Goal: Task Accomplishment & Management: Use online tool/utility

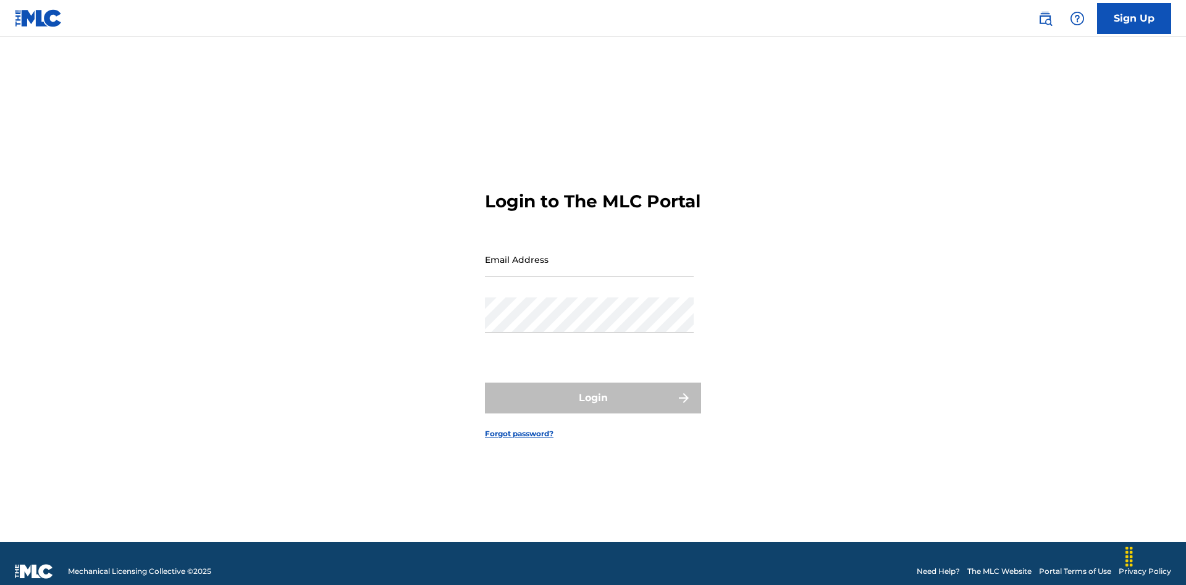
scroll to position [16, 0]
click at [589, 254] on input "Email Address" at bounding box center [589, 259] width 209 height 35
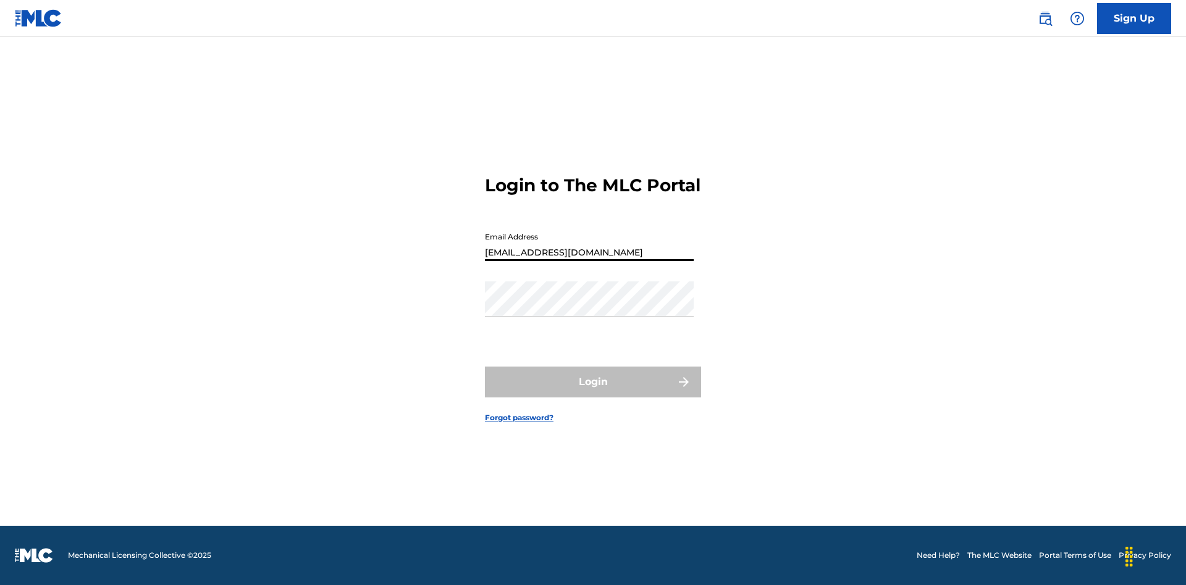
type input "[EMAIL_ADDRESS][DOMAIN_NAME]"
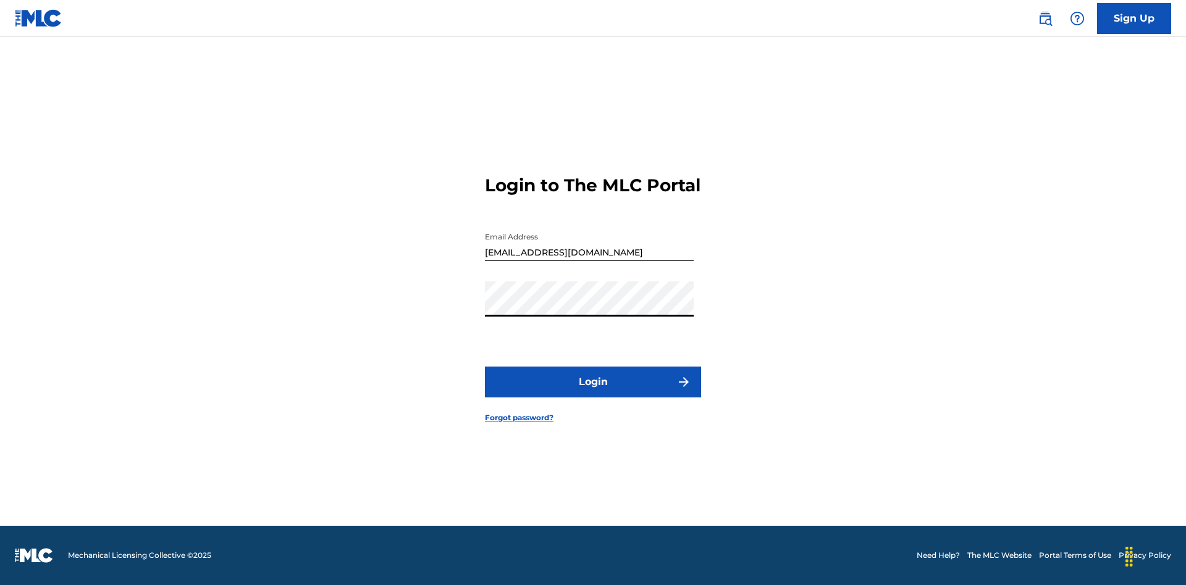
click at [593, 393] on button "Login" at bounding box center [593, 382] width 216 height 31
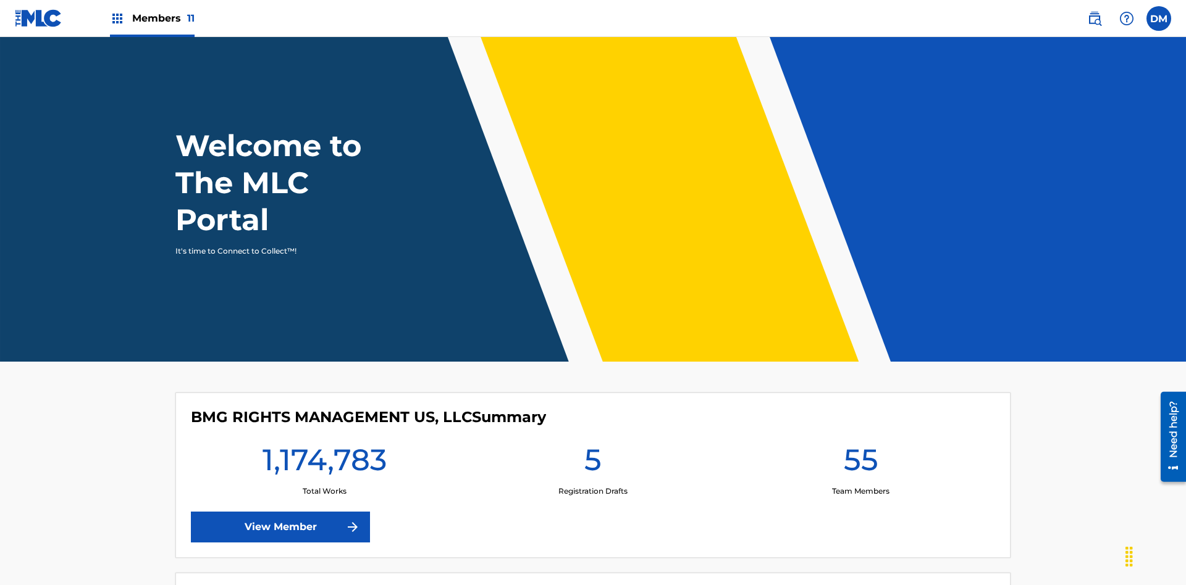
click at [152, 18] on span "Members 11" at bounding box center [163, 18] width 62 height 14
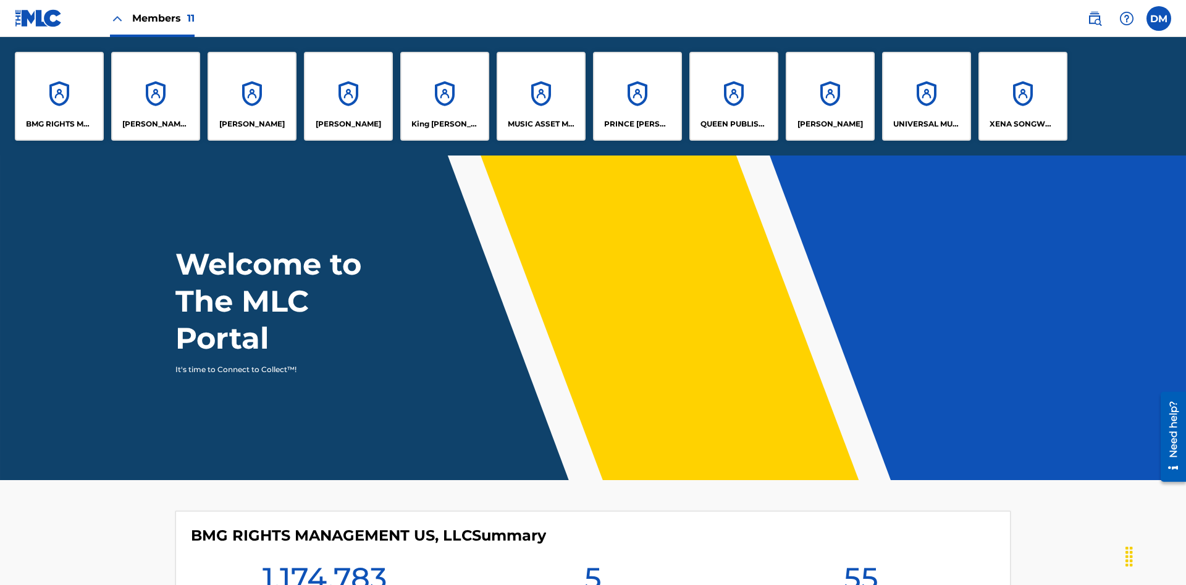
click at [59, 124] on p "BMG RIGHTS MANAGEMENT US, LLC" at bounding box center [59, 124] width 67 height 11
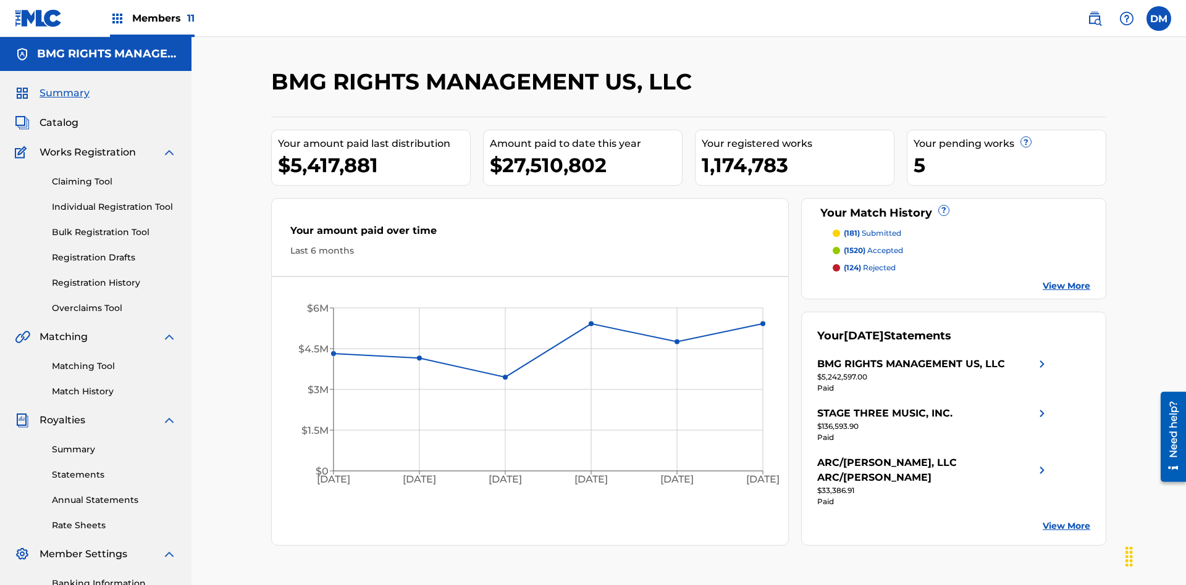
click at [114, 302] on link "Overclaims Tool" at bounding box center [114, 308] width 125 height 13
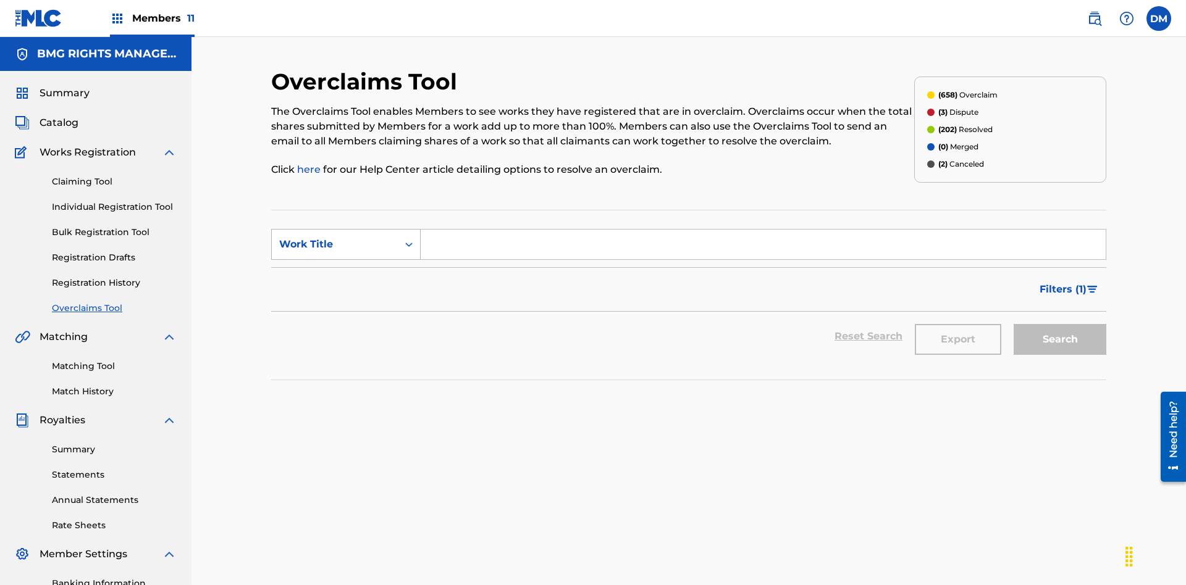
click at [335, 237] on div "Work Title" at bounding box center [334, 244] width 111 height 15
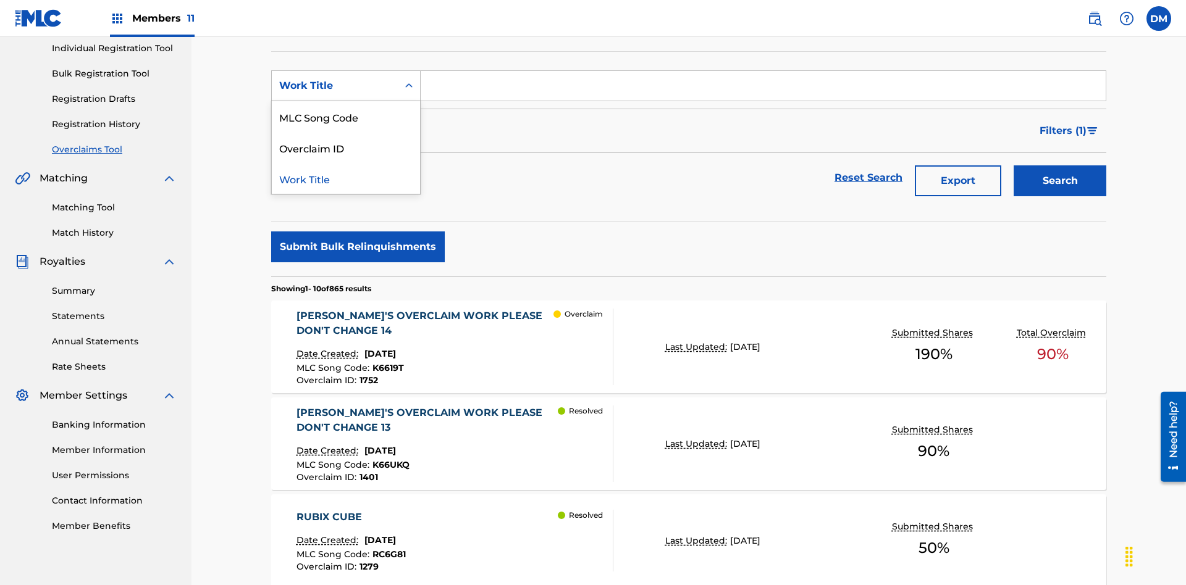
click at [346, 117] on div "MLC Song Code" at bounding box center [346, 116] width 148 height 31
click at [763, 89] on input "Search Form" at bounding box center [763, 86] width 685 height 30
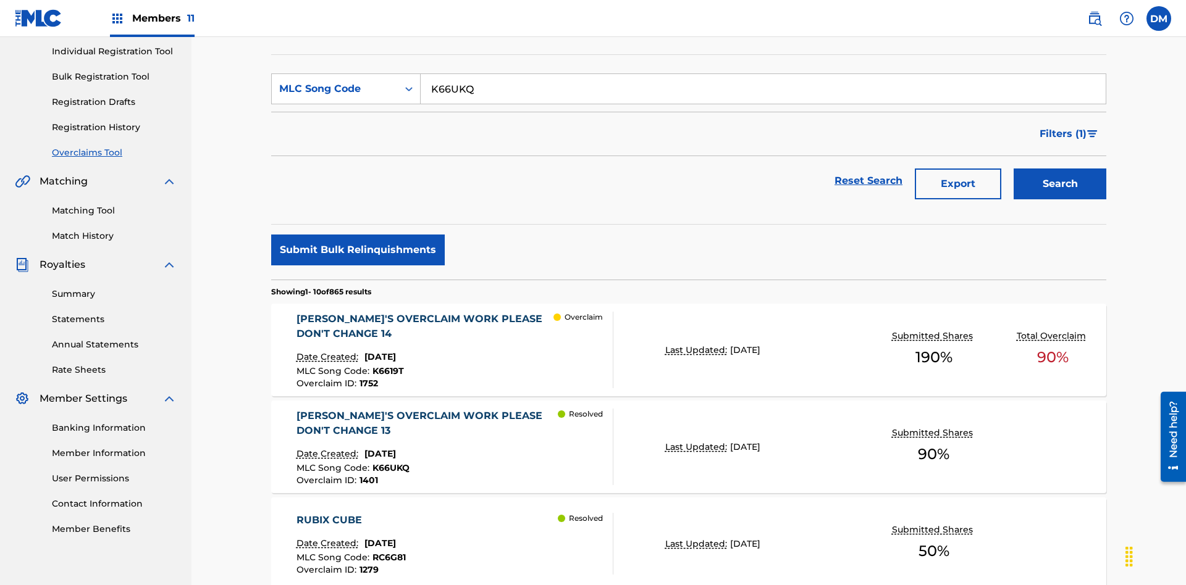
type input "K66UKQ"
click at [1060, 169] on button "Search" at bounding box center [1059, 184] width 93 height 31
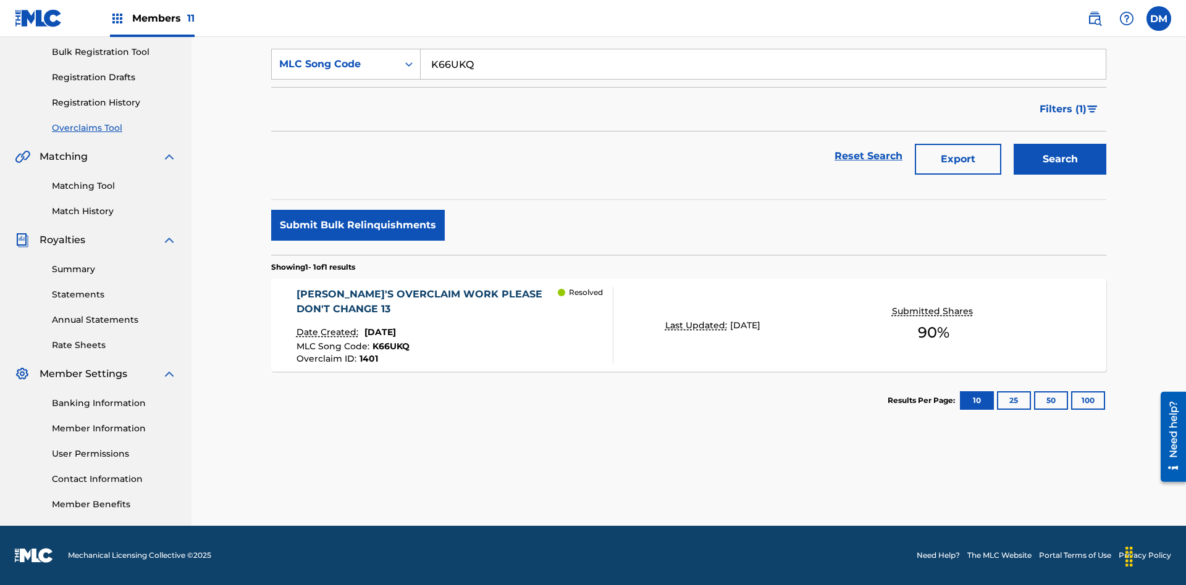
click at [367, 359] on span "1401" at bounding box center [368, 358] width 19 height 11
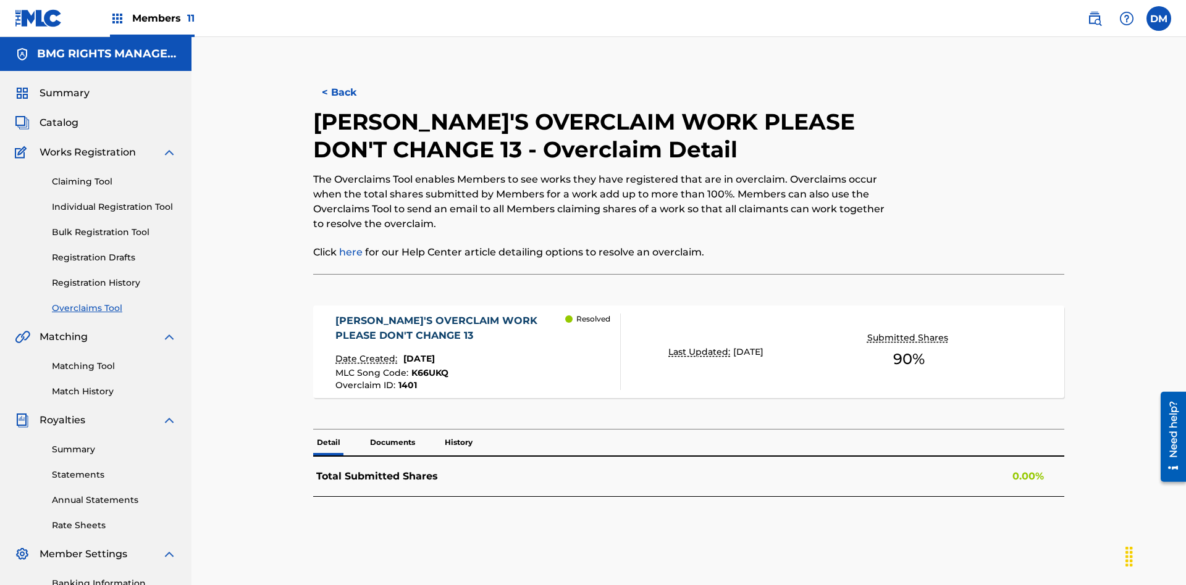
scroll to position [34, 0]
